Goal: Information Seeking & Learning: Check status

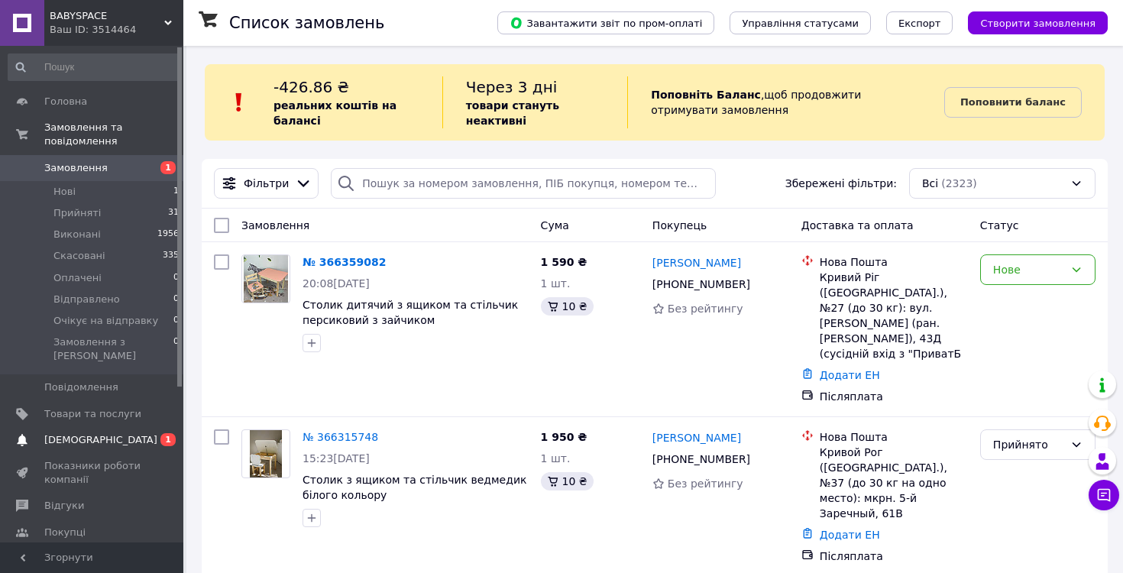
click at [124, 427] on link "Сповіщення 0 1" at bounding box center [94, 440] width 188 height 26
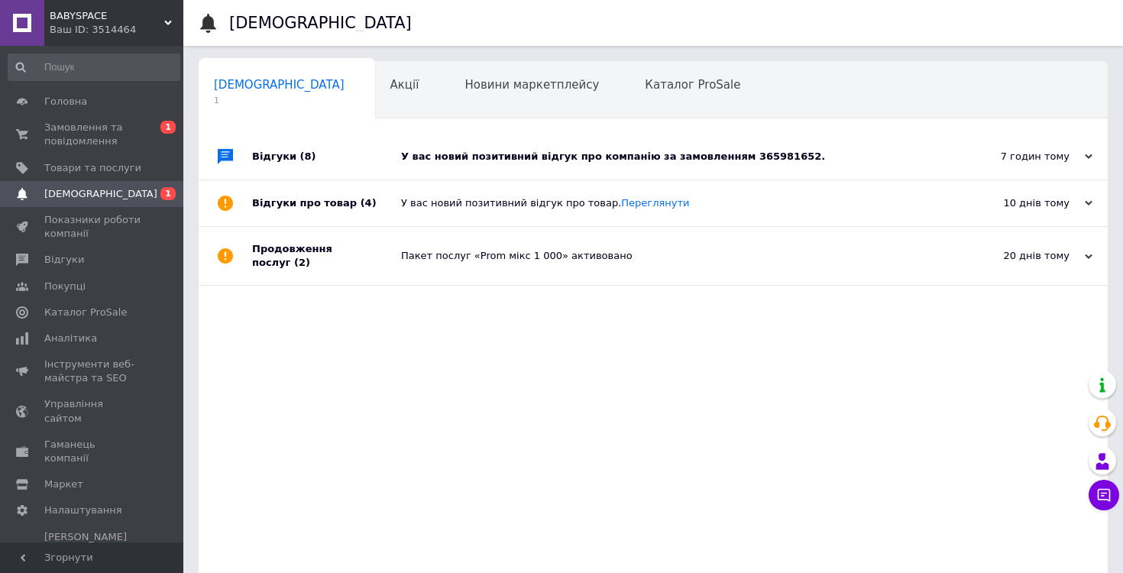
click at [530, 147] on div "У вас новий позитивний відгук про компанію за замовленням 365981652." at bounding box center [670, 157] width 539 height 46
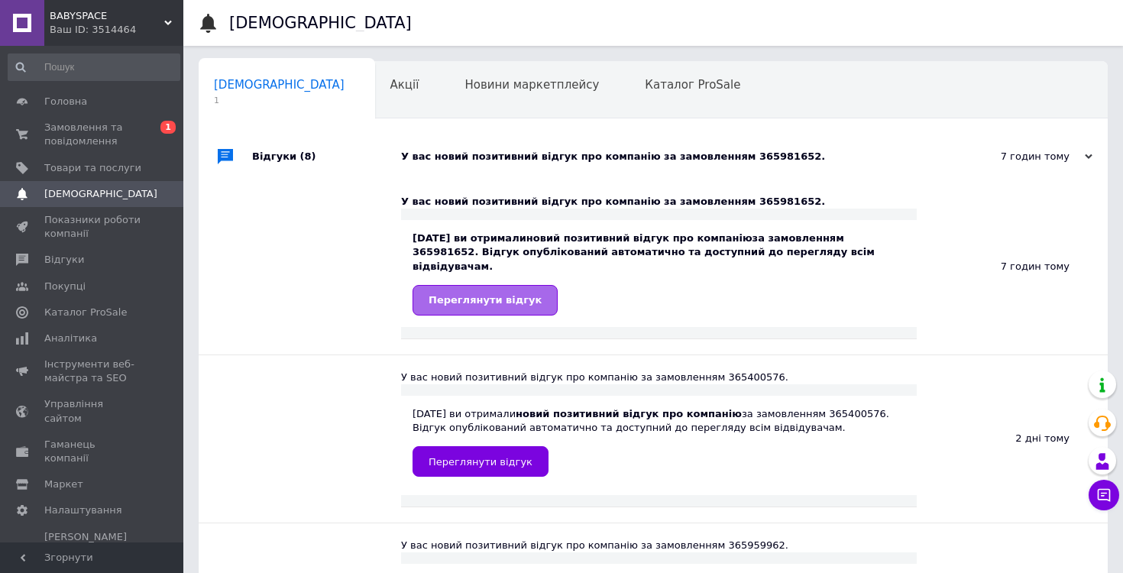
click at [504, 294] on span "Переглянути відгук" at bounding box center [485, 299] width 113 height 11
click at [449, 105] on div "Новини маркетплейсу 0" at bounding box center [539, 91] width 180 height 58
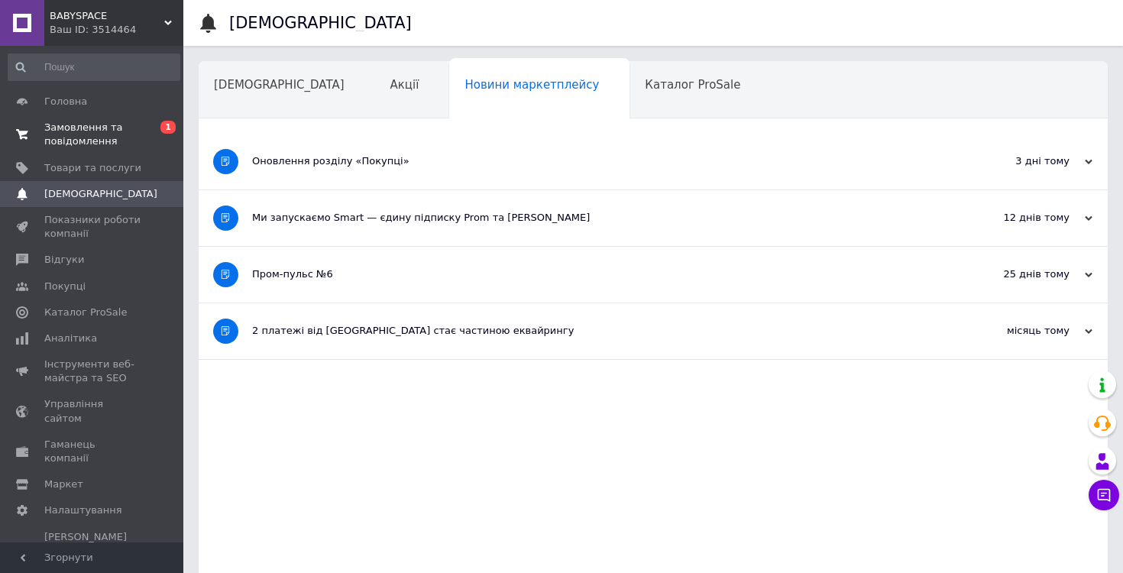
click at [135, 135] on span "Замовлення та повідомлення" at bounding box center [92, 135] width 97 height 28
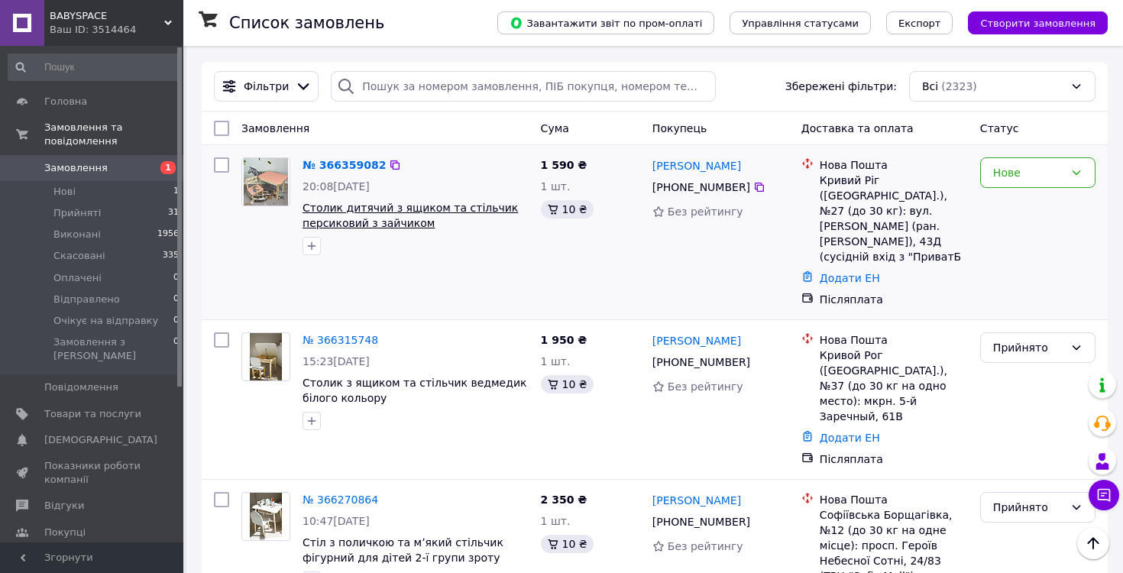
scroll to position [91, 0]
